Goal: Task Accomplishment & Management: Manage account settings

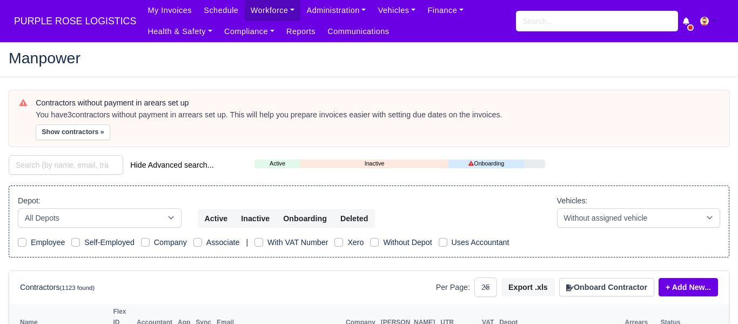
select select "25"
click at [259, 7] on link "Workforce" at bounding box center [273, 10] width 56 height 21
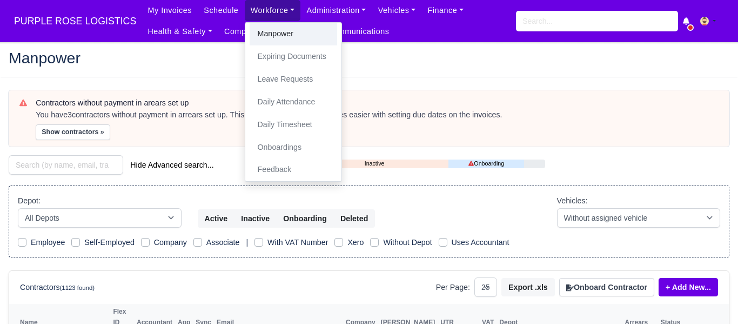
click at [285, 31] on link "Manpower" at bounding box center [294, 34] width 88 height 23
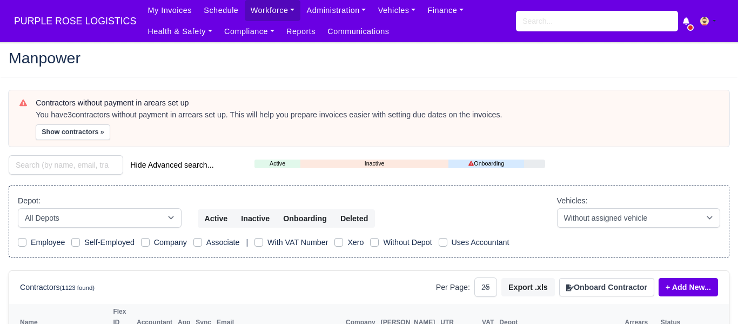
select select "25"
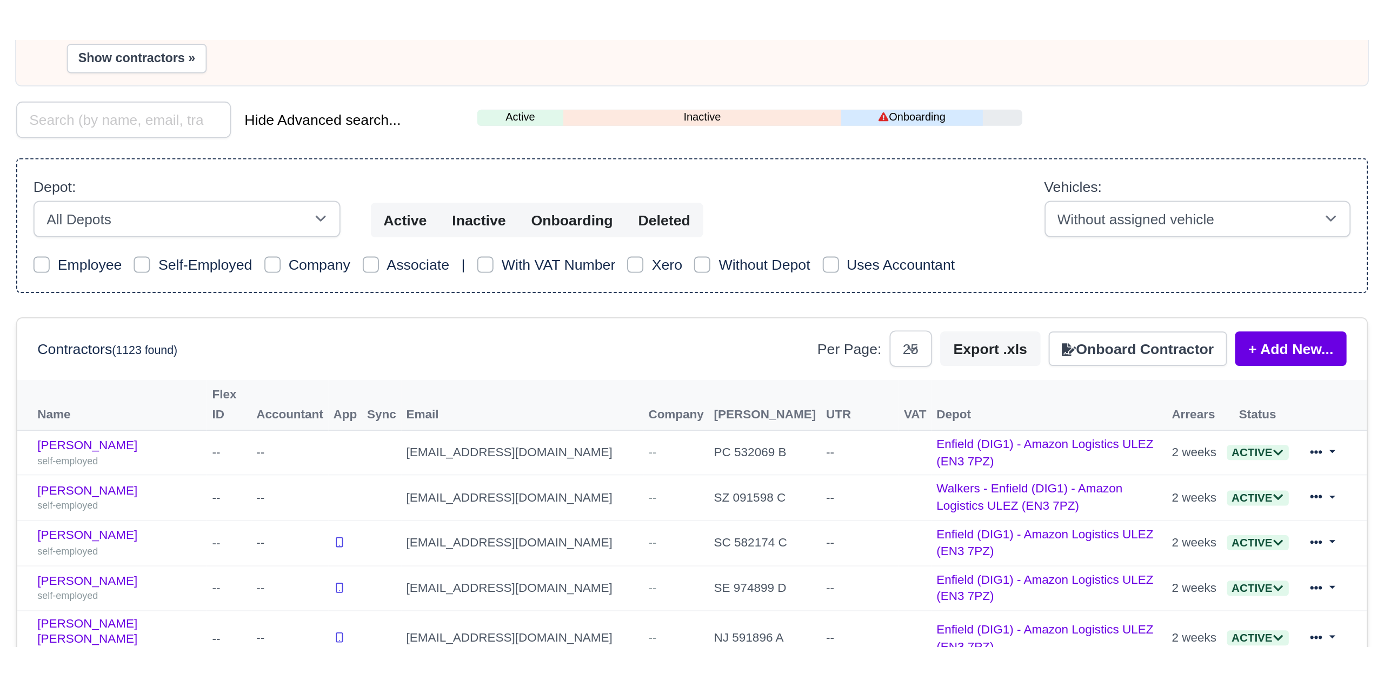
scroll to position [151, 0]
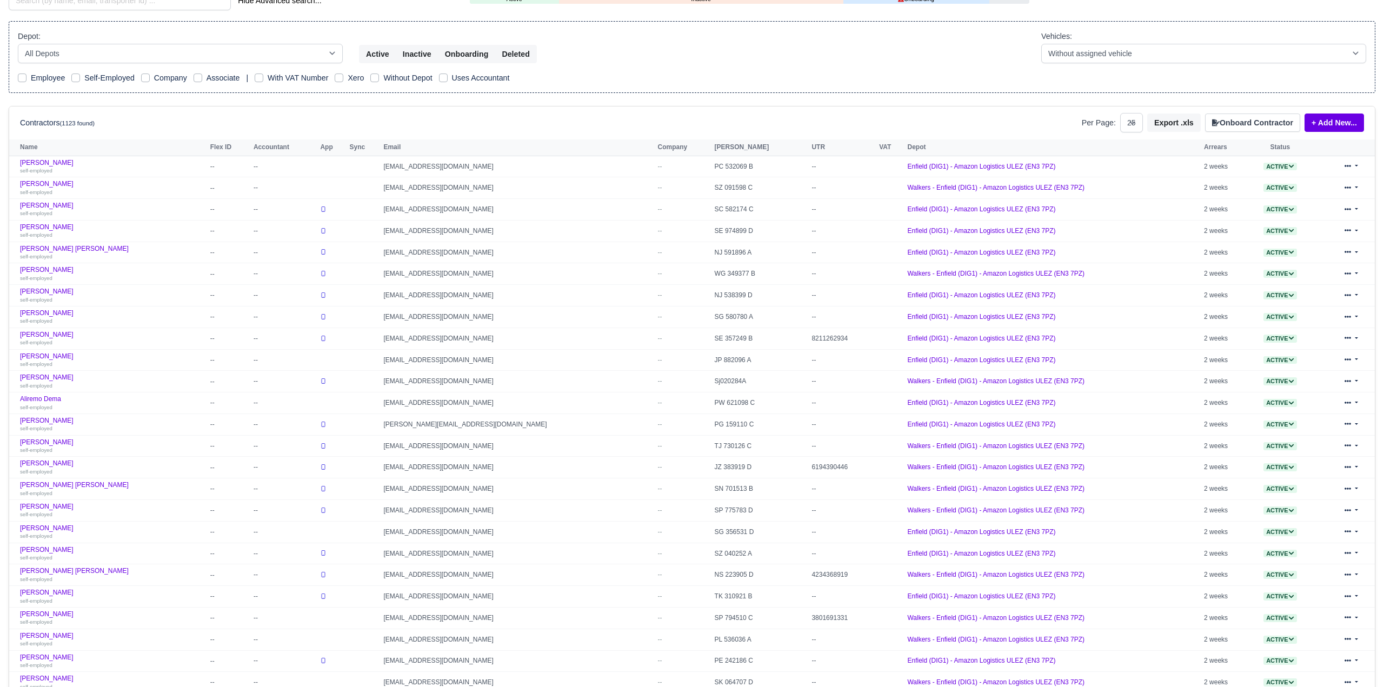
click at [343, 34] on div "Depot: All Depots DHP1 Enfield (DIG1) - Amazon Logistics ULEZ (EN3 7PZ) Harlow …" at bounding box center [180, 46] width 341 height 33
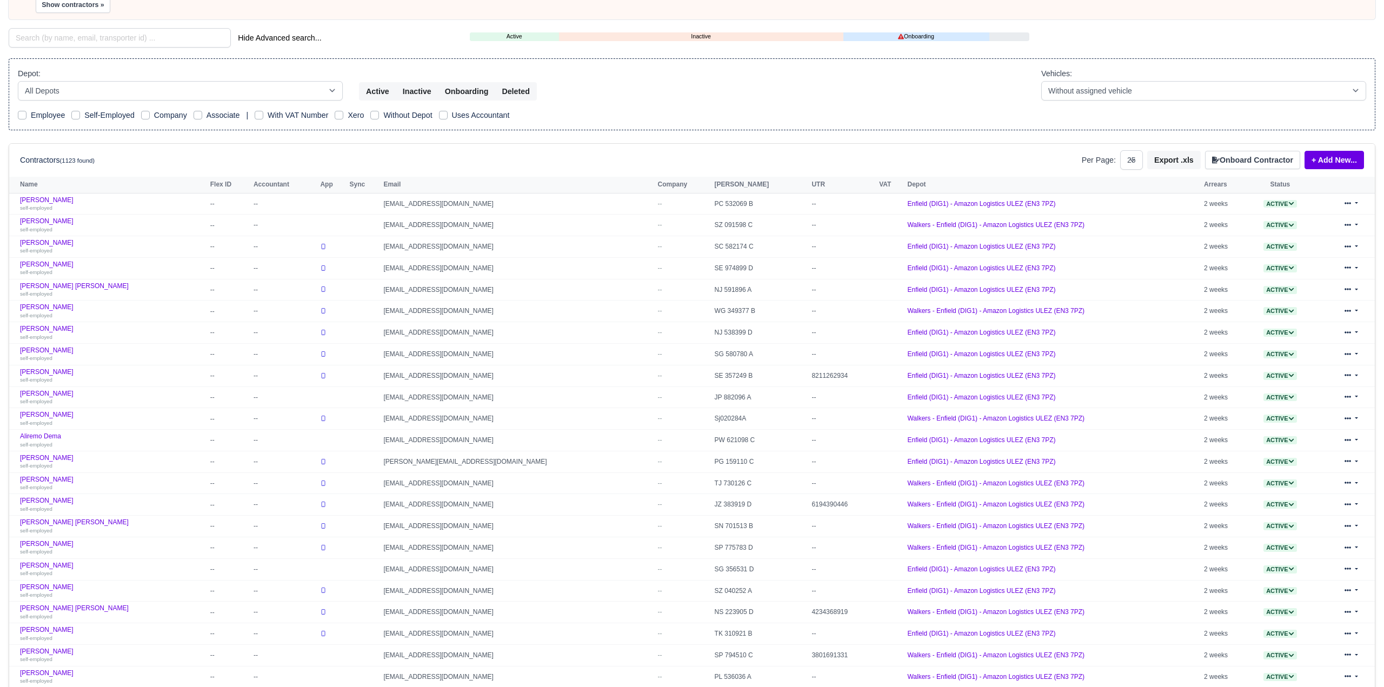
scroll to position [112, 0]
click at [36, 40] on input "search" at bounding box center [120, 39] width 222 height 19
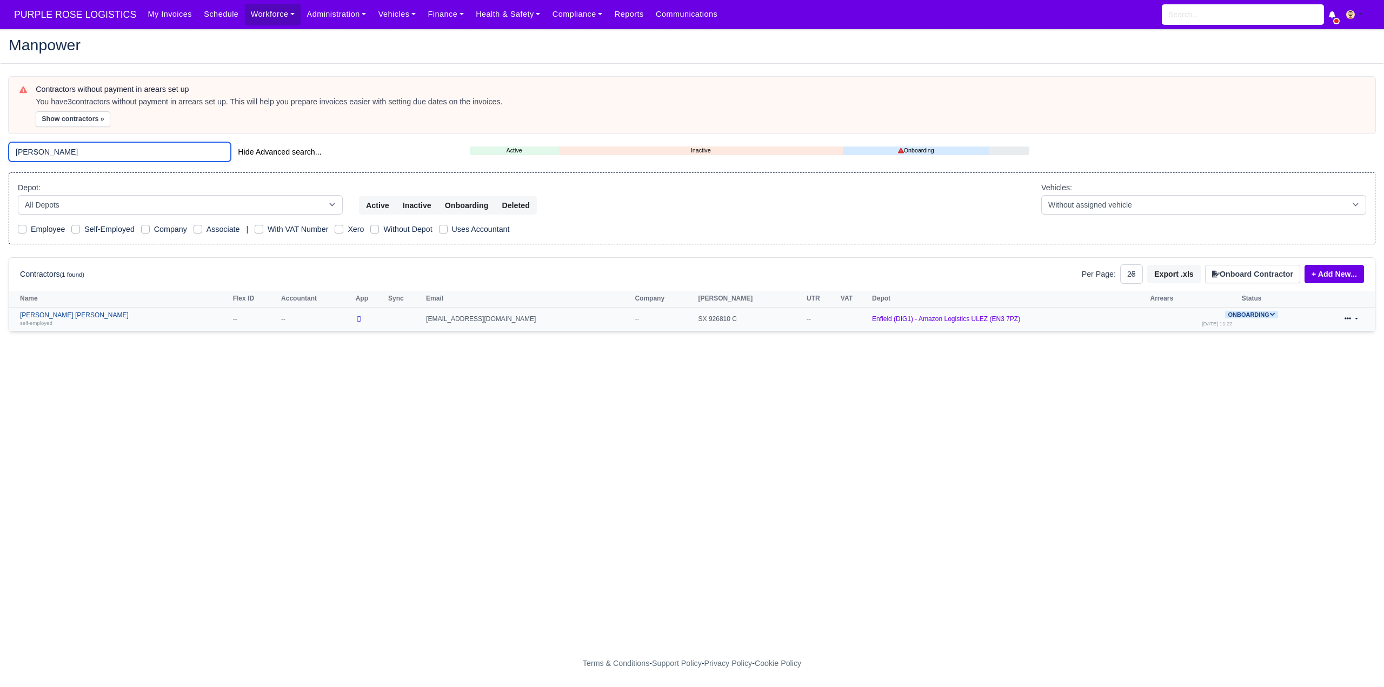
type input "bonsu"
click at [84, 313] on link "Nicholas Kwame Sarfo Bonsu self-employed" at bounding box center [124, 319] width 208 height 16
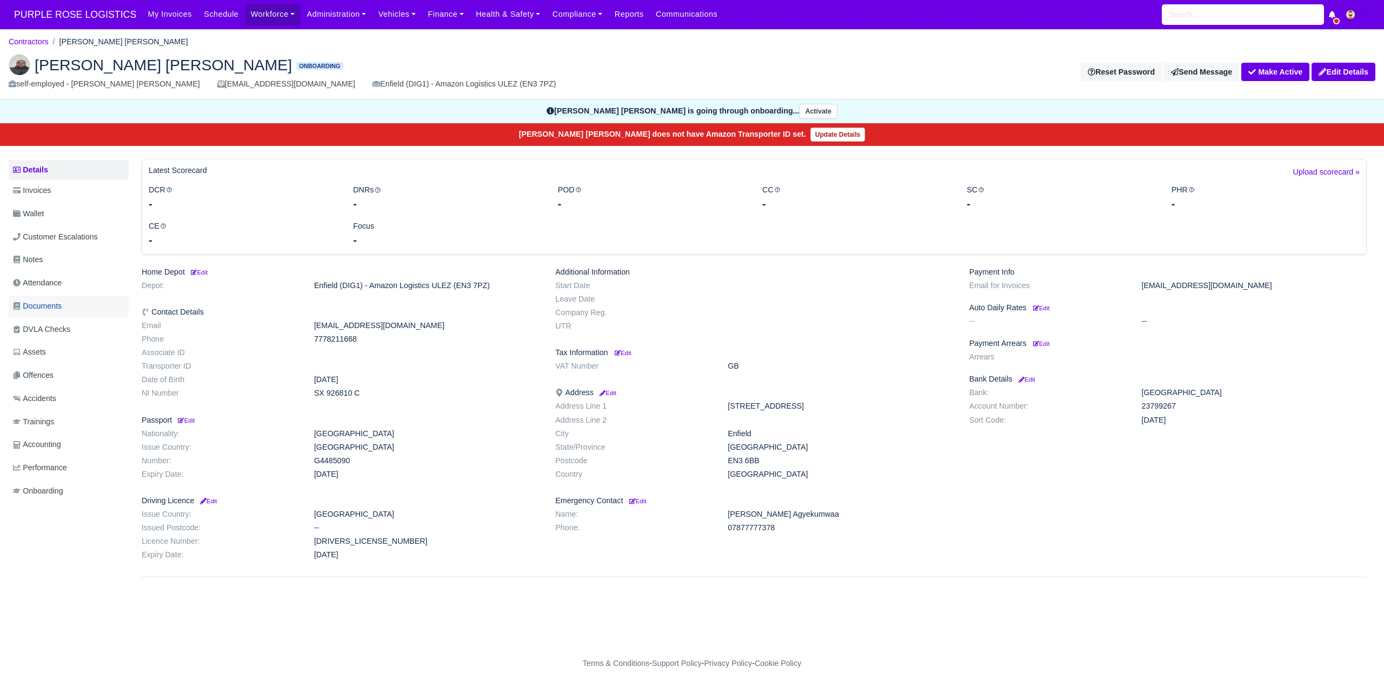
click at [74, 305] on link "Documents" at bounding box center [69, 306] width 120 height 21
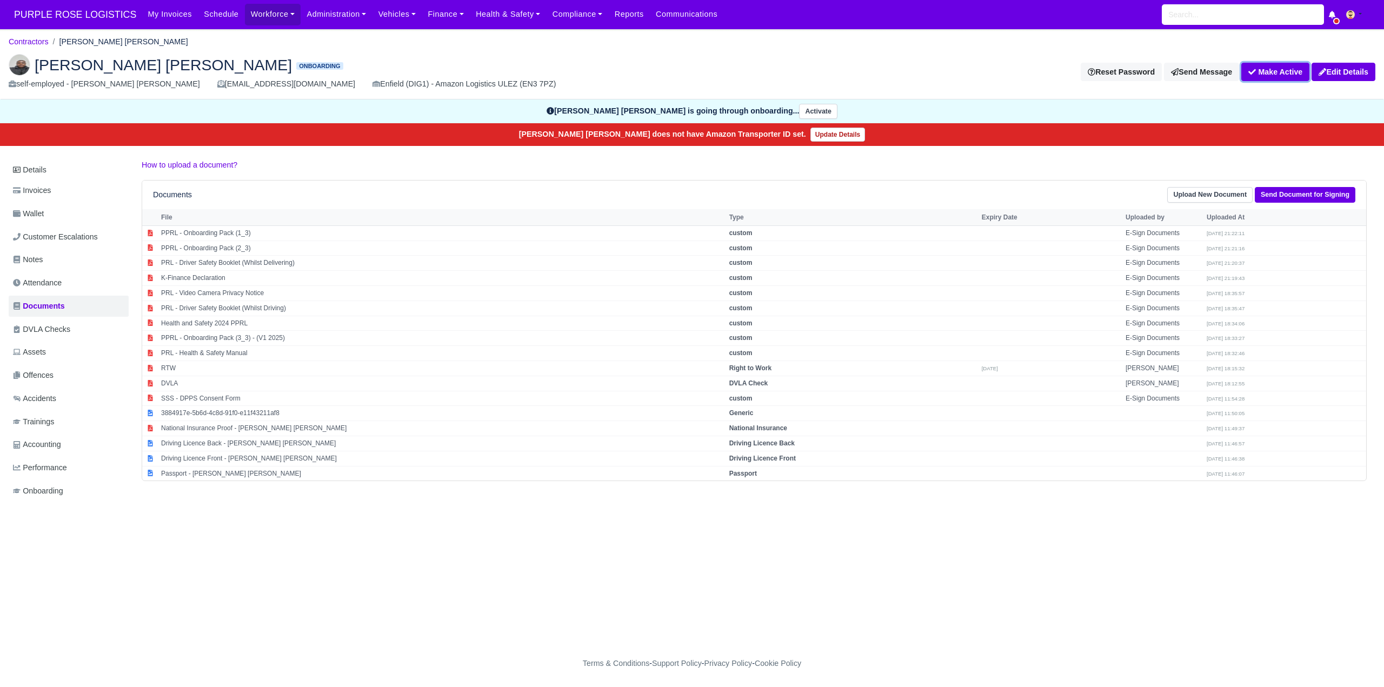
click at [1265, 71] on button "Make Active" at bounding box center [1275, 72] width 68 height 18
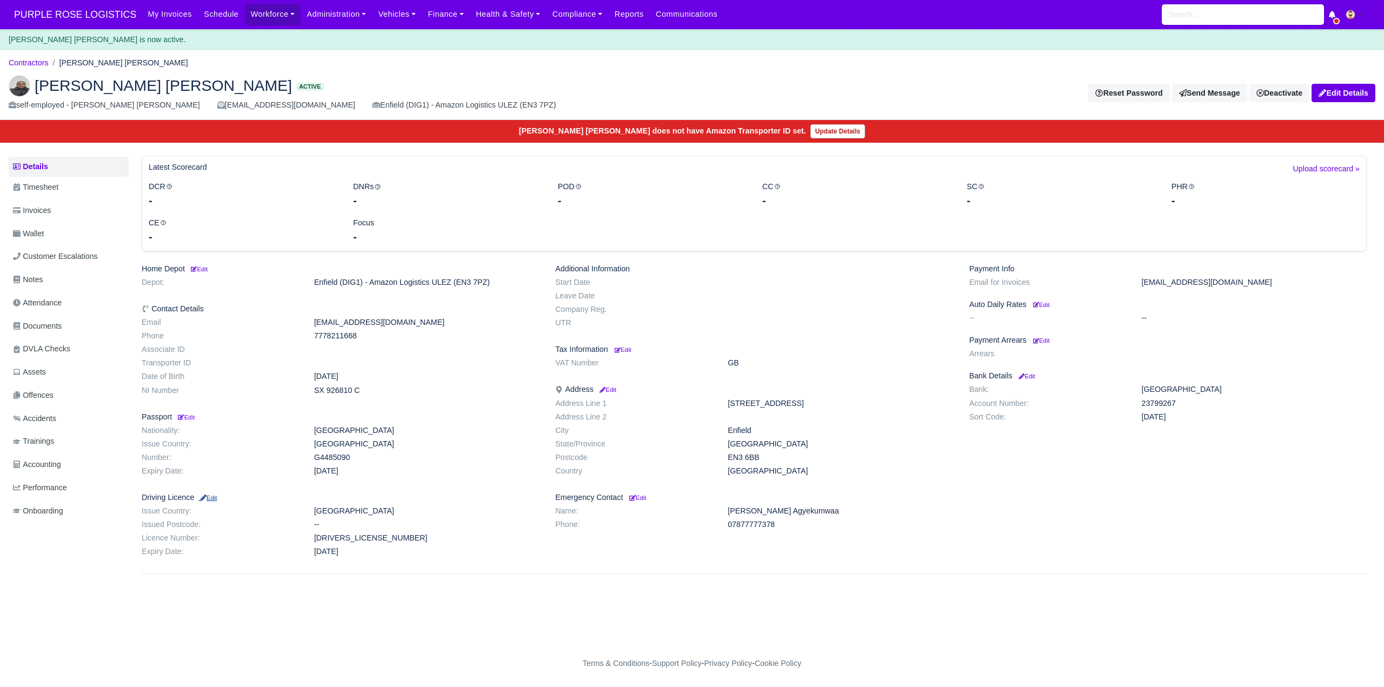
click at [215, 497] on small "Edit" at bounding box center [207, 498] width 18 height 6
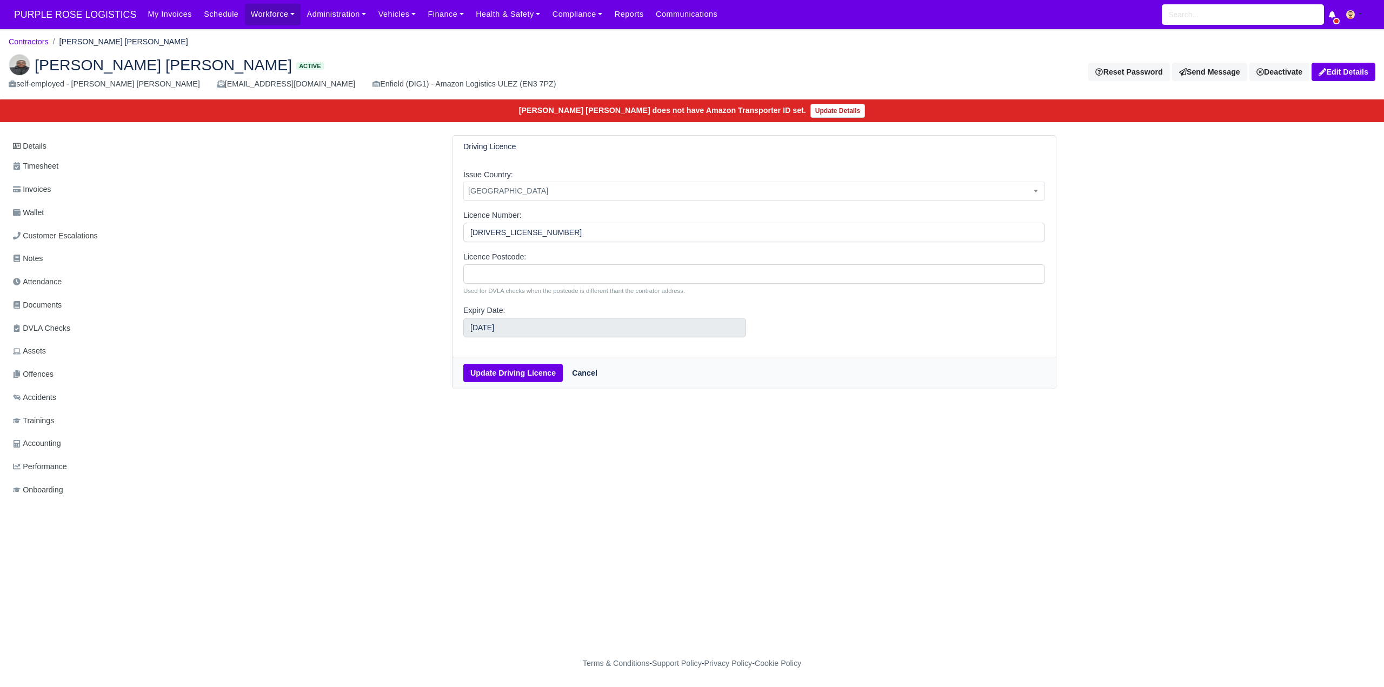
click at [546, 189] on span "[GEOGRAPHIC_DATA]" at bounding box center [754, 191] width 581 height 14
drag, startPoint x: 507, startPoint y: 268, endPoint x: 508, endPoint y: 310, distance: 41.6
select select "[GEOGRAPHIC_DATA]"
click at [505, 377] on button "Update Driving Licence" at bounding box center [512, 373] width 99 height 18
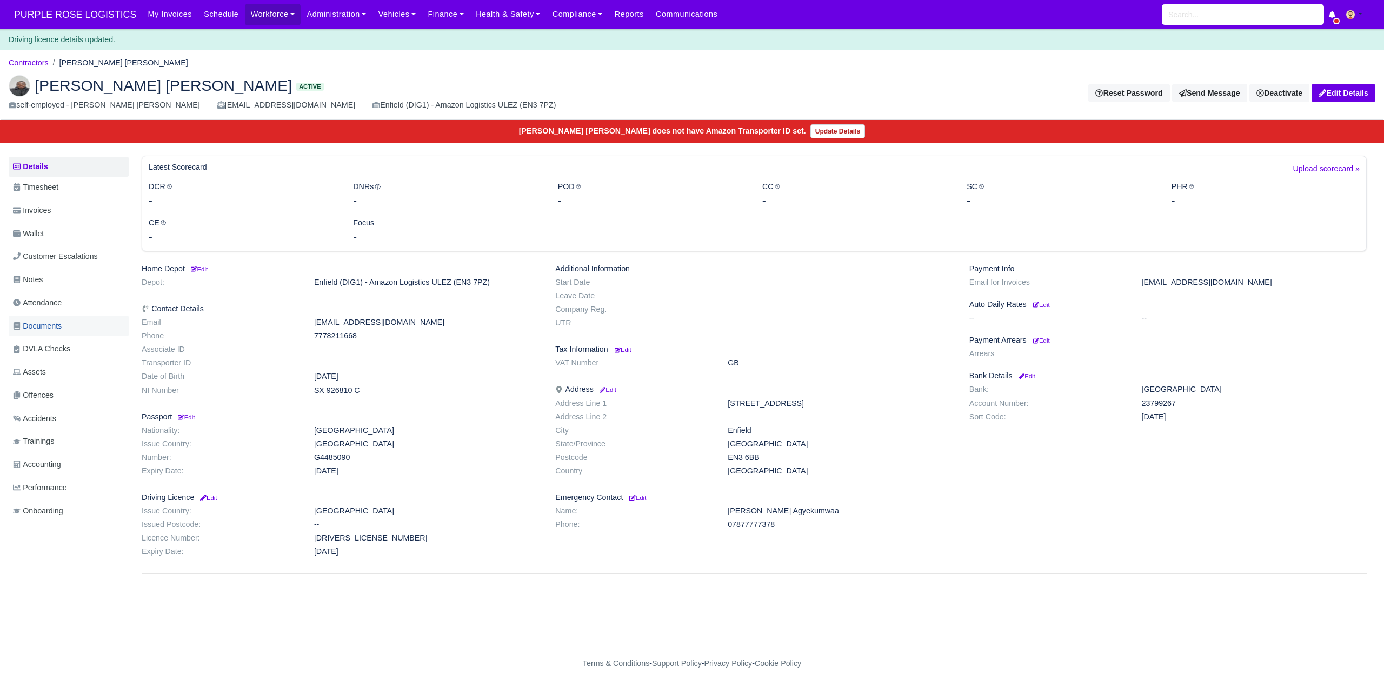
click at [59, 322] on span "Documents" at bounding box center [37, 326] width 49 height 12
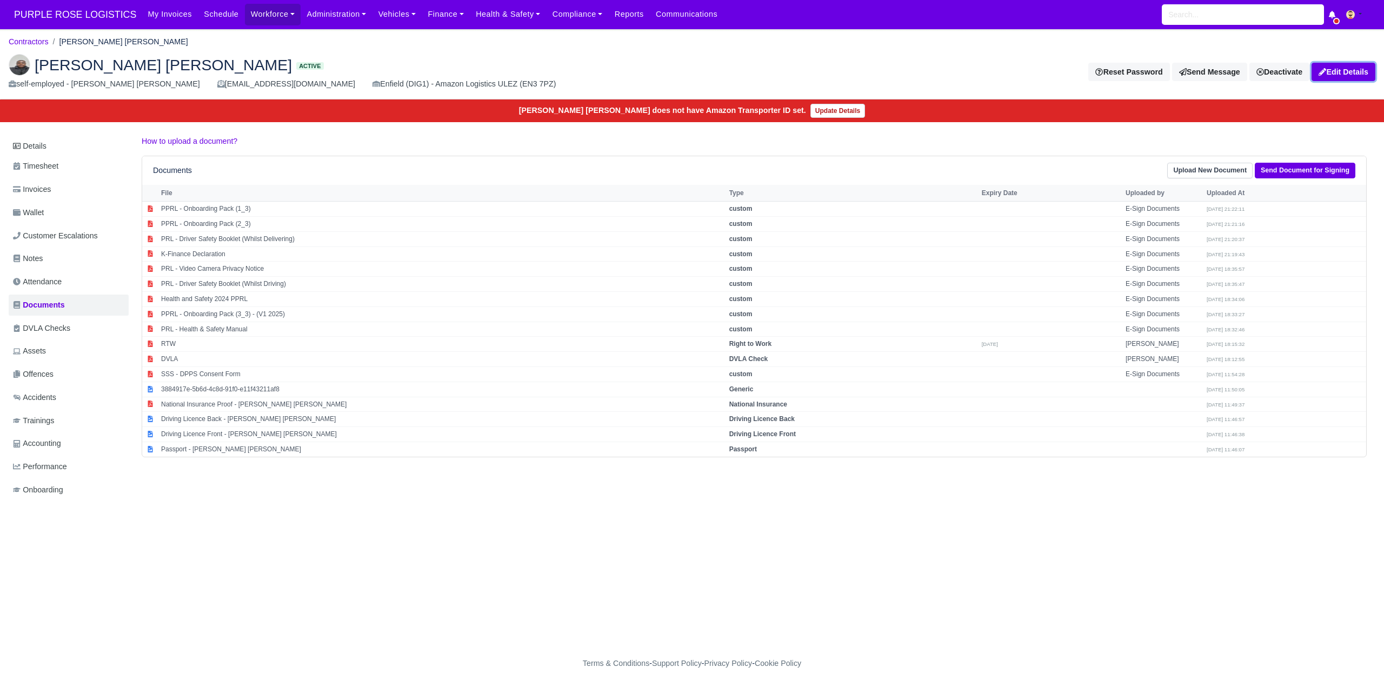
click at [1330, 71] on link "Edit Details" at bounding box center [1343, 72] width 64 height 18
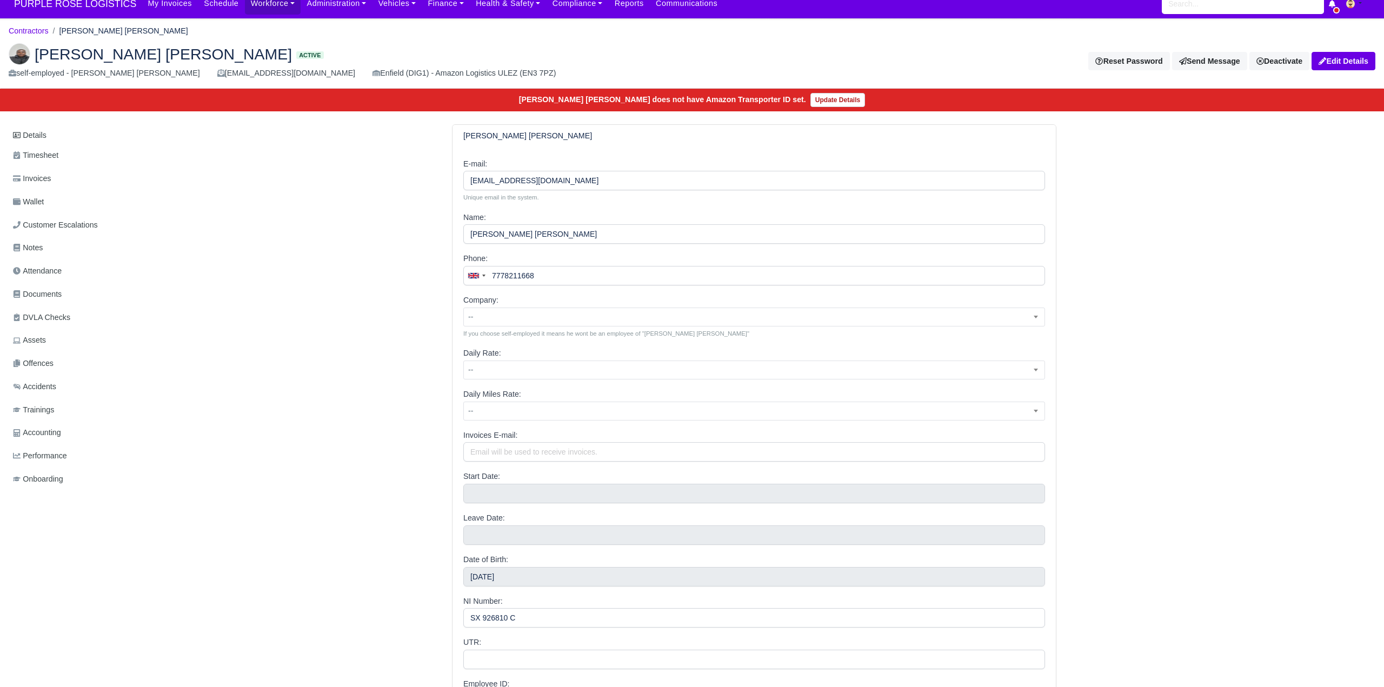
scroll to position [11, 0]
drag, startPoint x: 548, startPoint y: 231, endPoint x: 502, endPoint y: 232, distance: 45.4
click at [502, 232] on input "Nicholas Kwame Sarfo Bonsu" at bounding box center [754, 233] width 582 height 19
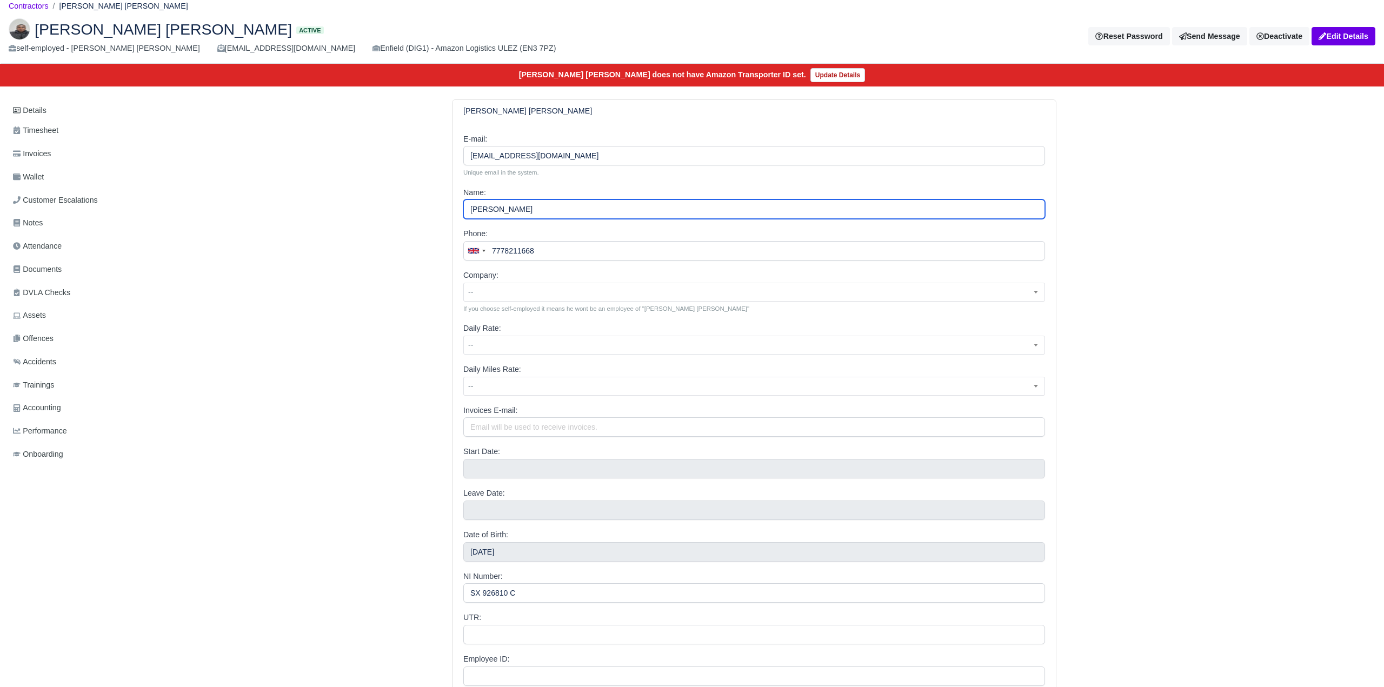
scroll to position [175, 0]
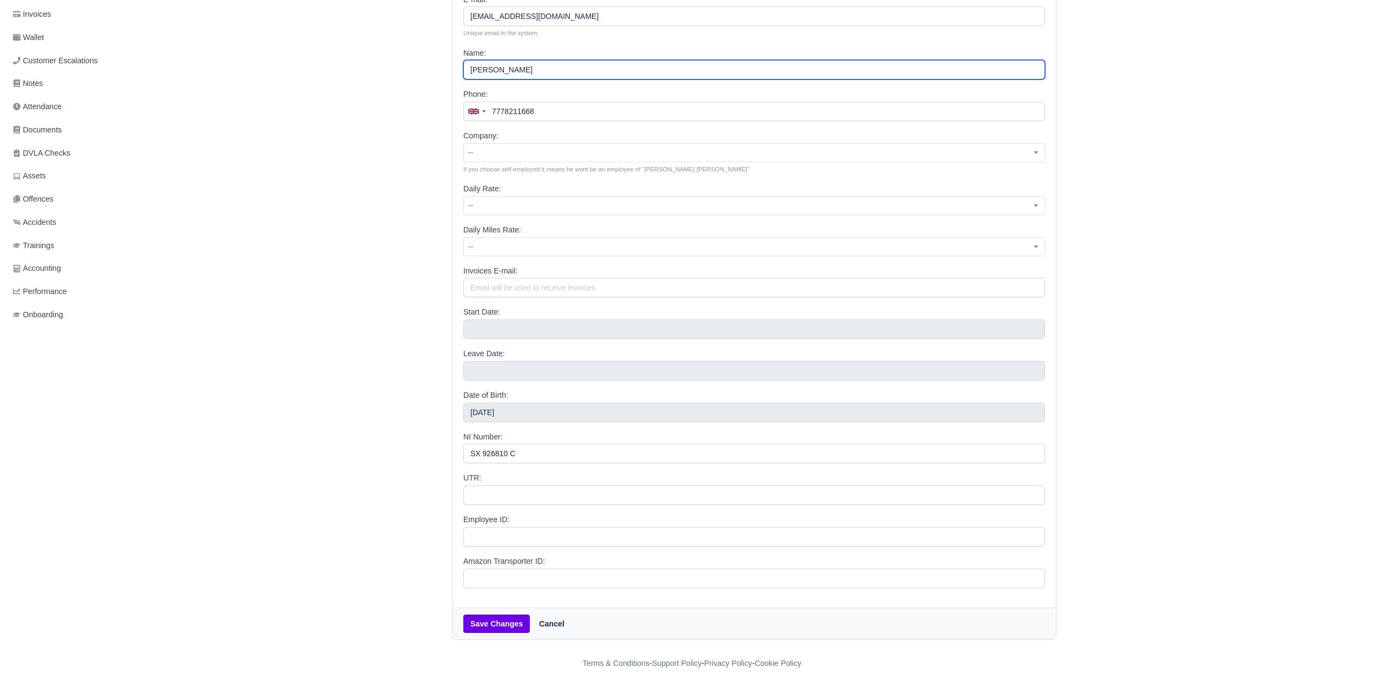
type input "Nicholas Bonsu"
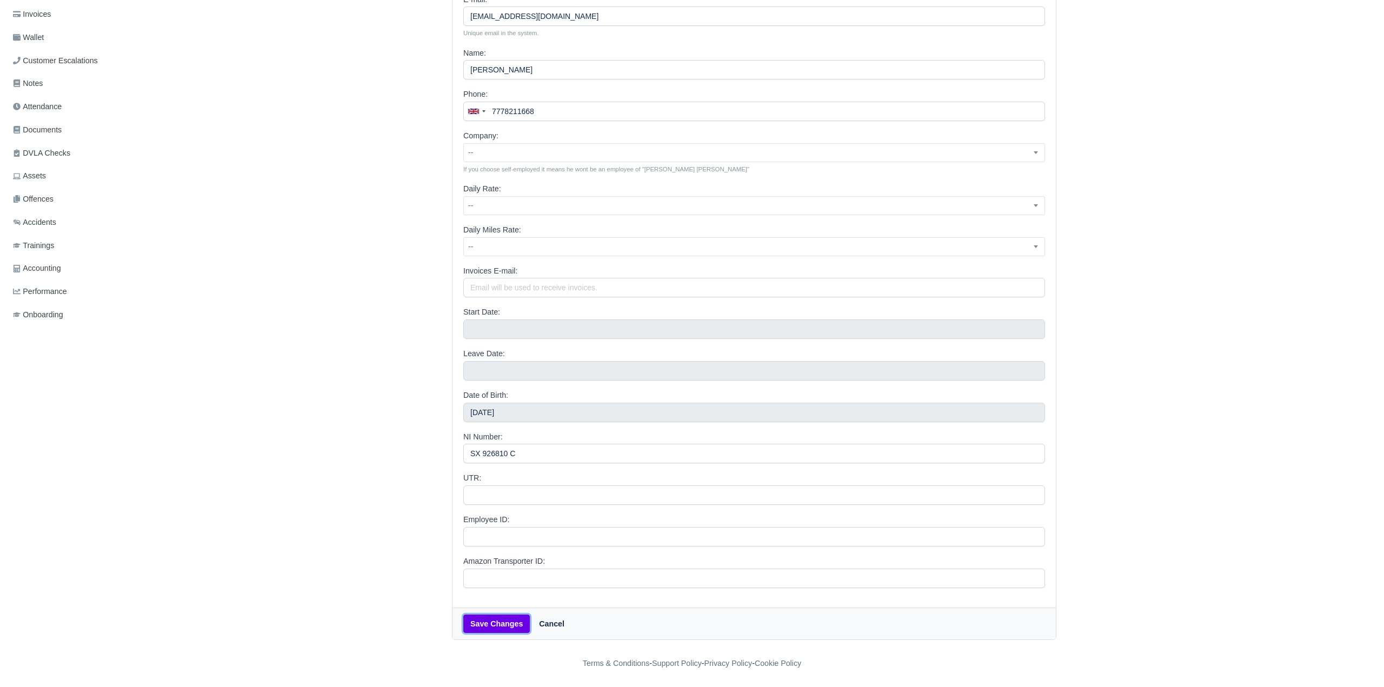
click at [507, 626] on button "Save Changes" at bounding box center [496, 624] width 66 height 18
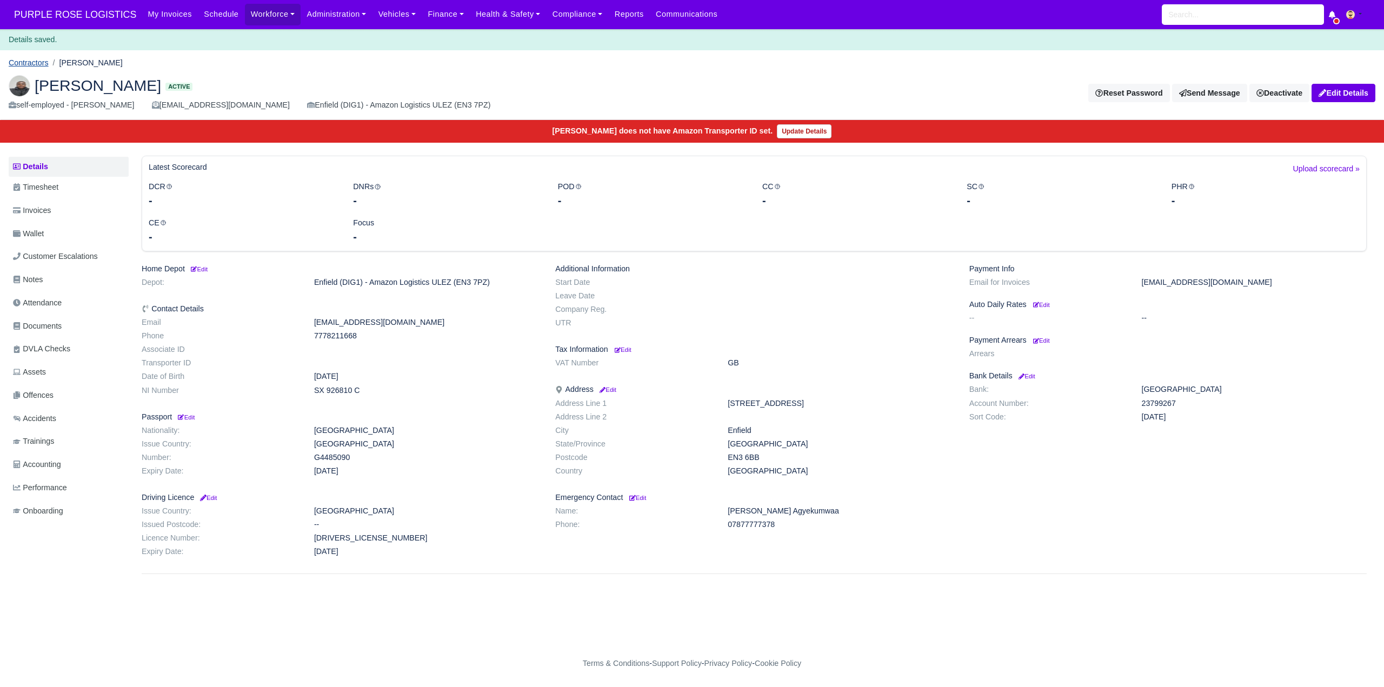
click at [34, 61] on link "Contractors" at bounding box center [29, 62] width 40 height 9
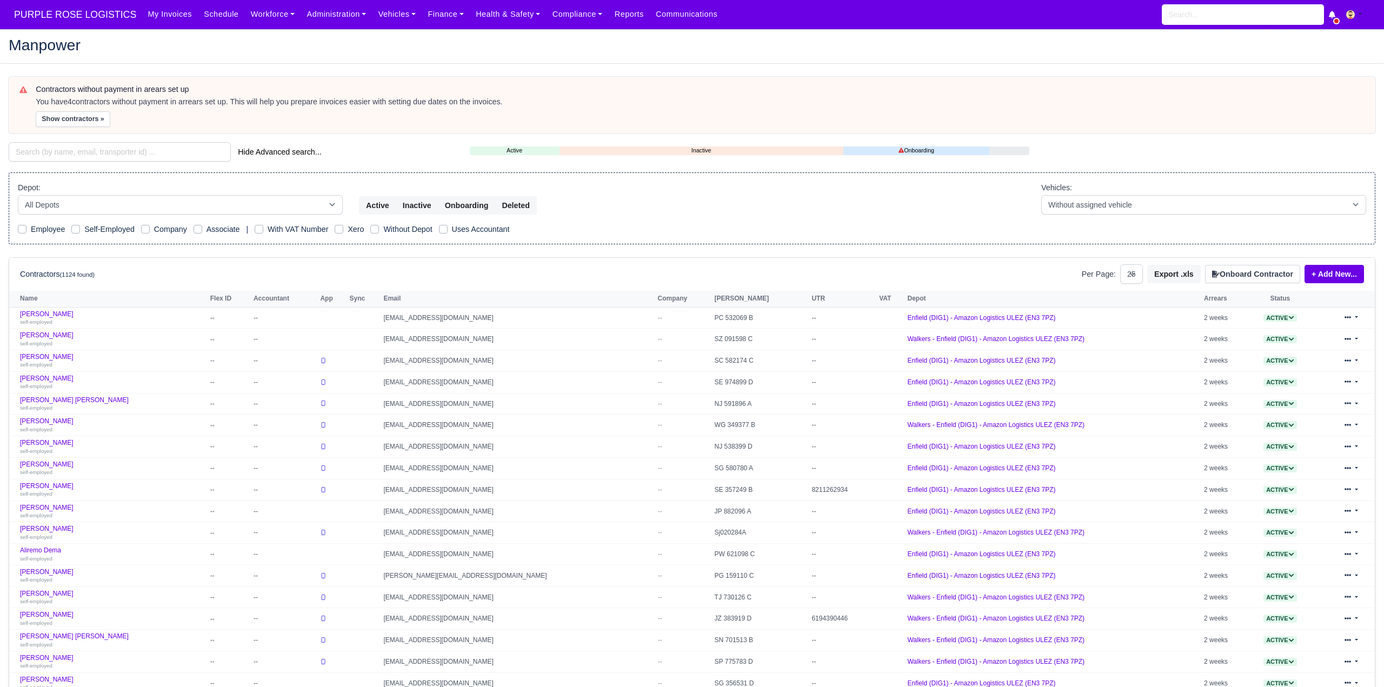
select select "25"
click at [70, 149] on input "search" at bounding box center [120, 151] width 222 height 19
click at [68, 154] on input "search" at bounding box center [120, 151] width 222 height 19
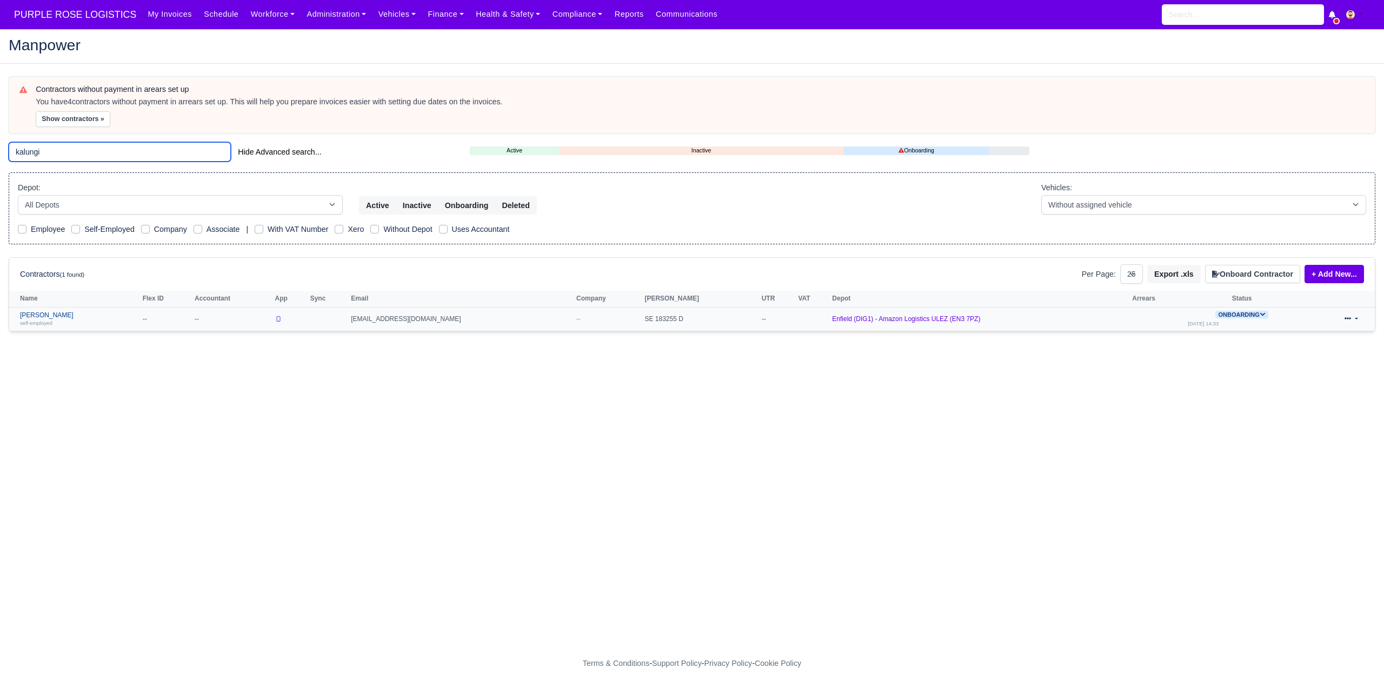
type input "kalungi"
click at [49, 318] on link "Ibrahim Kalungi self-employed" at bounding box center [78, 319] width 117 height 16
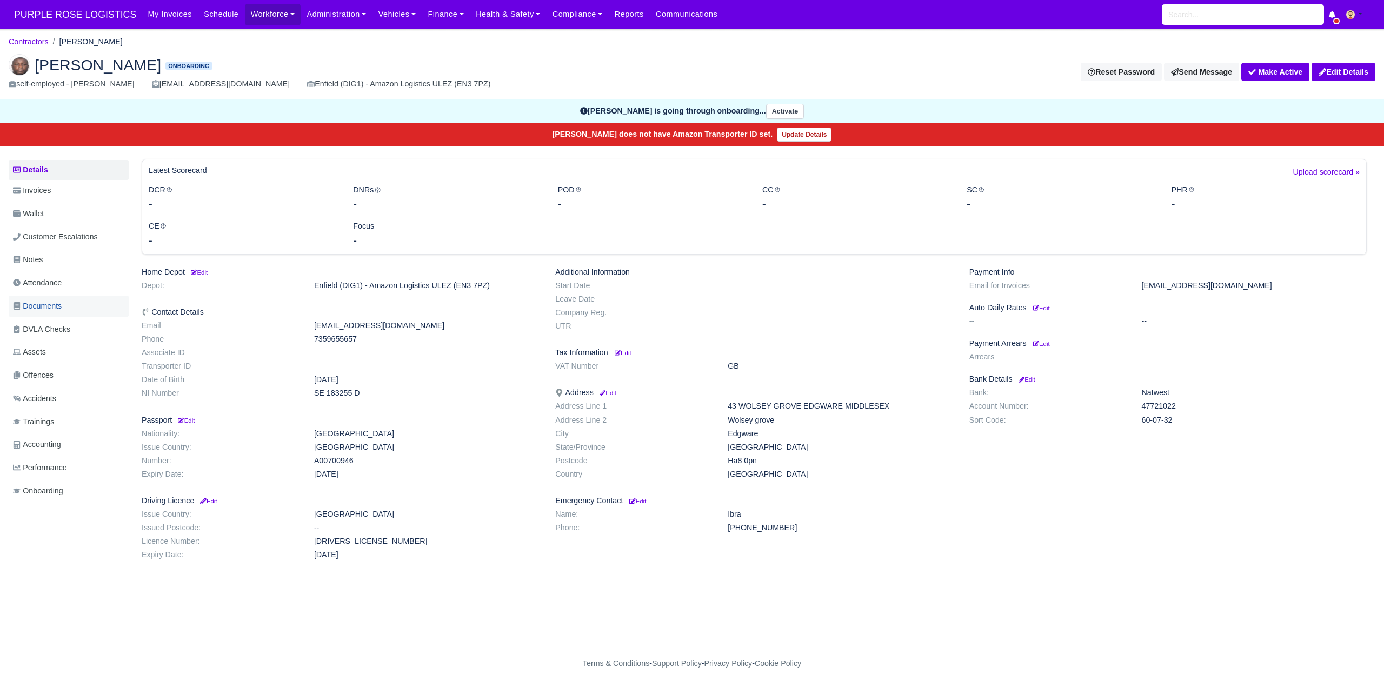
click at [41, 308] on span "Documents" at bounding box center [37, 306] width 49 height 12
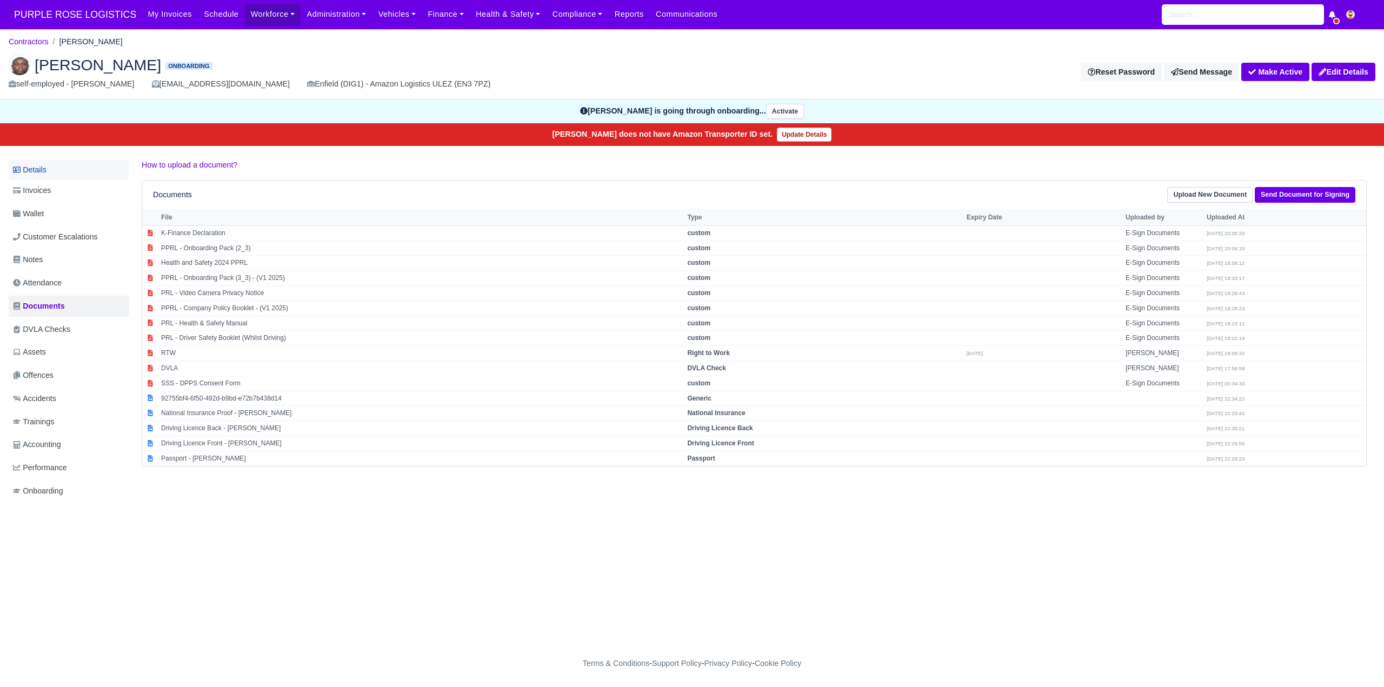
click at [34, 166] on link "Details" at bounding box center [69, 170] width 120 height 20
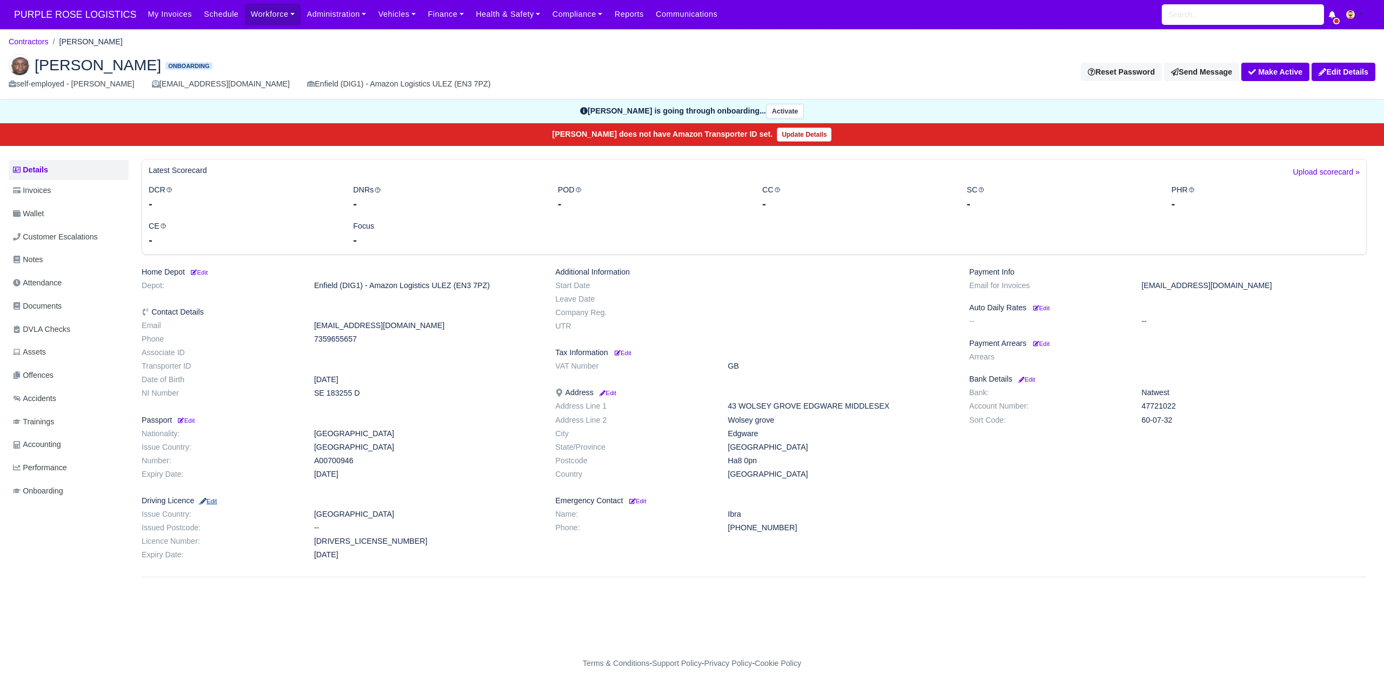
click at [210, 499] on small "Edit" at bounding box center [207, 501] width 18 height 6
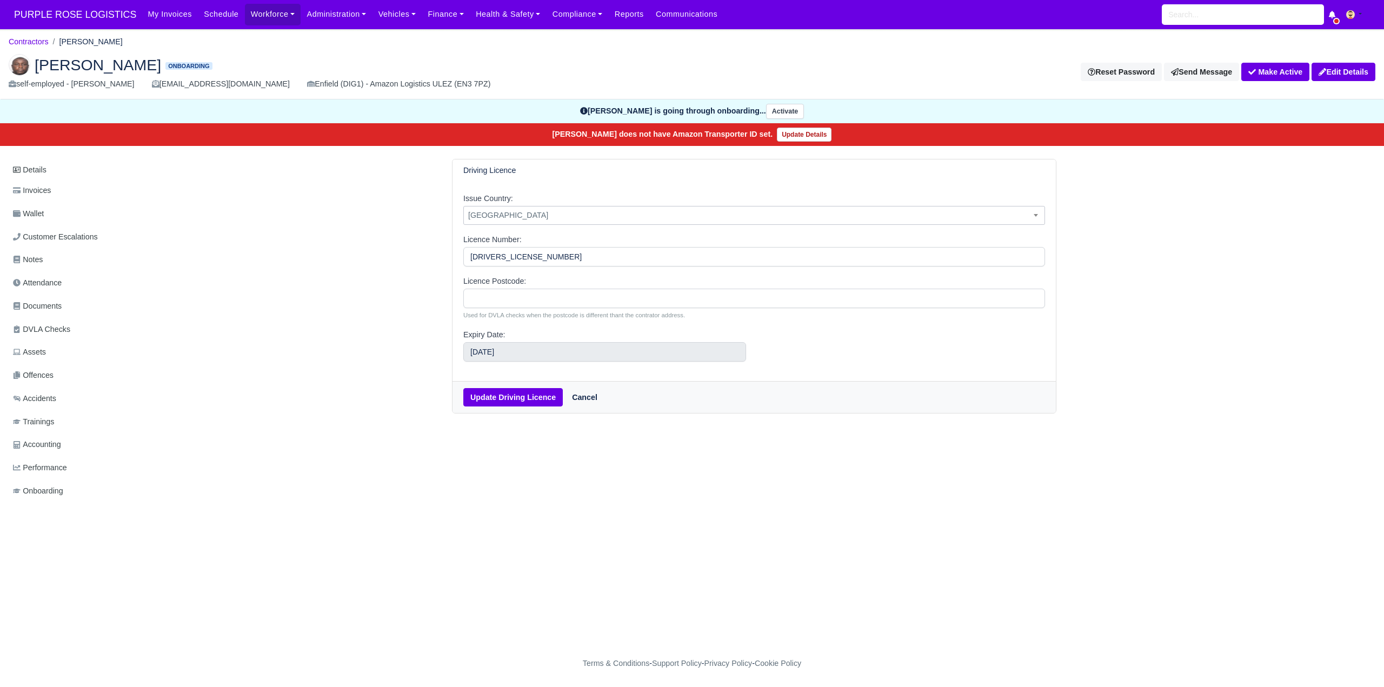
click at [527, 209] on span "Afghanistan" at bounding box center [754, 216] width 581 height 14
select select "United Kingdom"
click at [498, 394] on button "Update Driving Licence" at bounding box center [512, 397] width 99 height 18
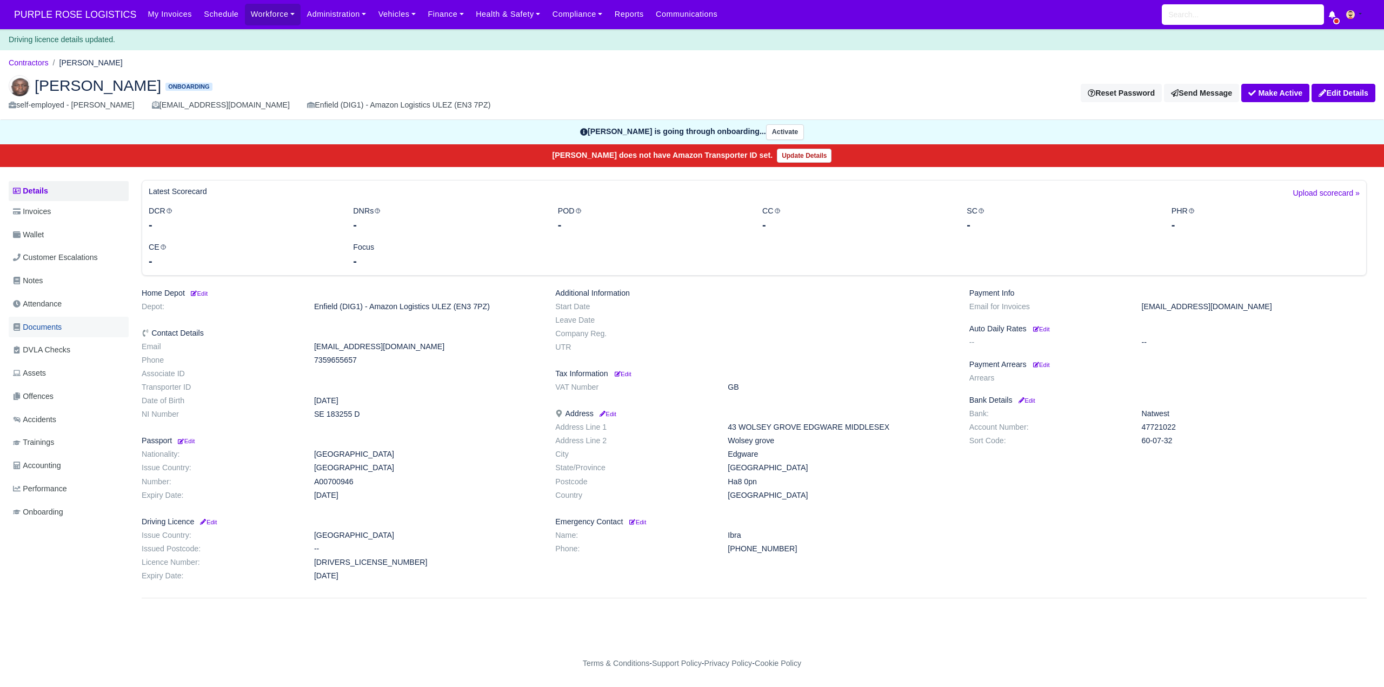
click at [52, 331] on span "Documents" at bounding box center [37, 327] width 49 height 12
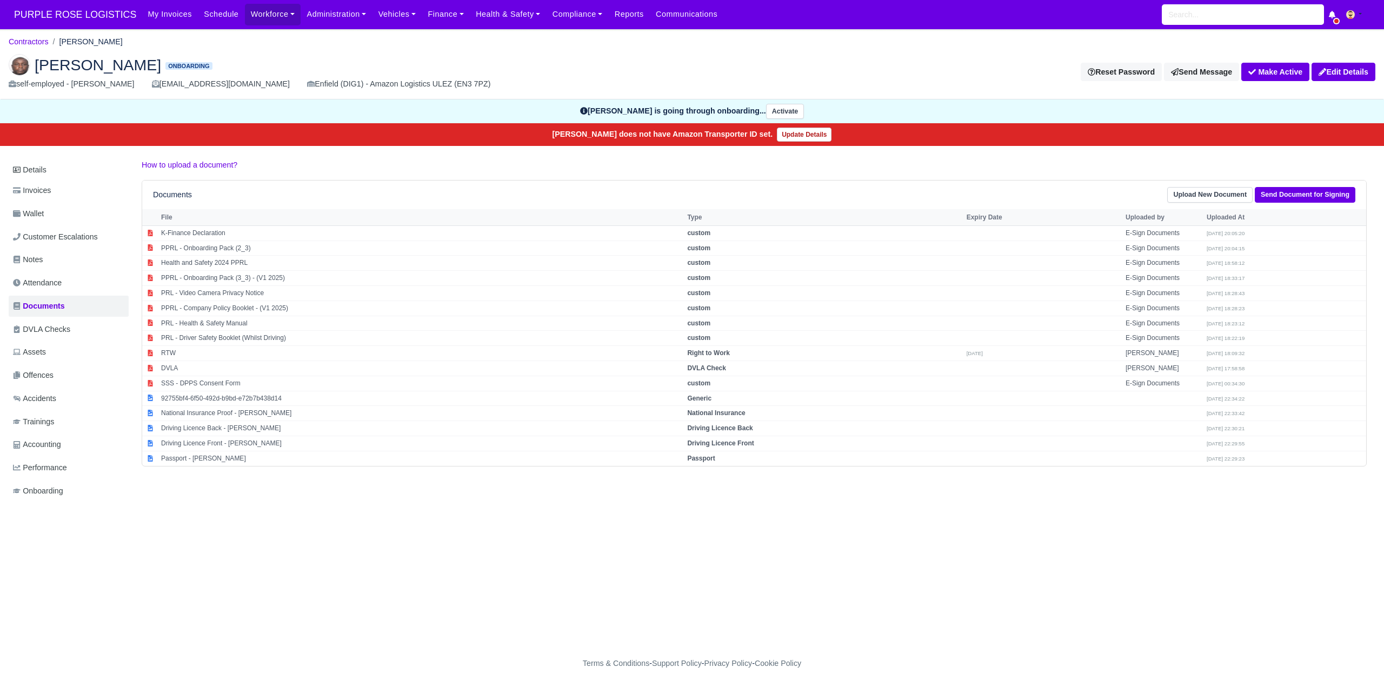
drag, startPoint x: 296, startPoint y: 574, endPoint x: 299, endPoint y: 210, distance: 363.8
click at [296, 570] on main "Contractors [PERSON_NAME] [PERSON_NAME] Onboarding self-employed - [PERSON_NAME…" at bounding box center [692, 341] width 1384 height 598
